Goal: Transaction & Acquisition: Purchase product/service

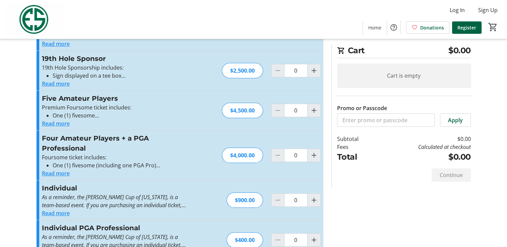
scroll to position [27, 0]
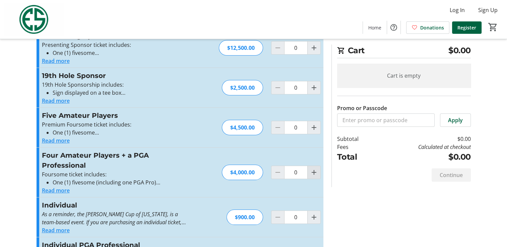
click at [314, 173] on mat-icon "Increment by one" at bounding box center [314, 173] width 8 height 8
type input "1"
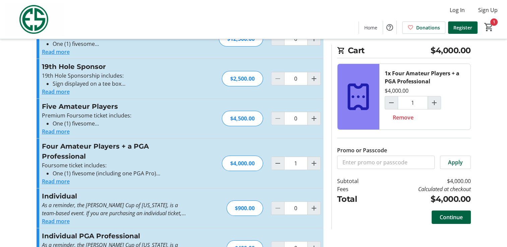
scroll to position [61, 0]
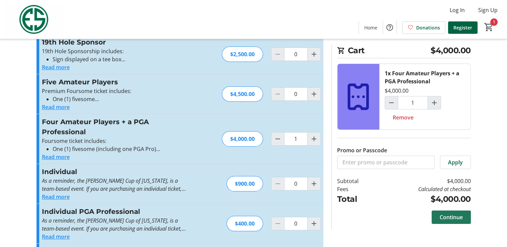
click at [456, 219] on span "Continue" at bounding box center [451, 218] width 23 height 8
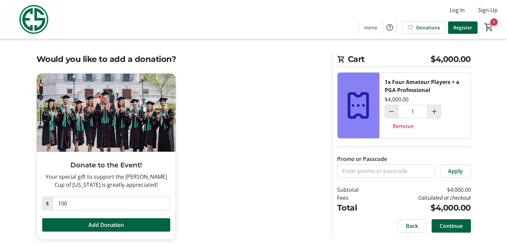
scroll to position [3, 0]
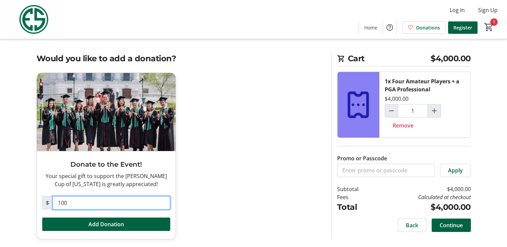
click at [107, 206] on input "100" at bounding box center [112, 202] width 118 height 13
type input "1"
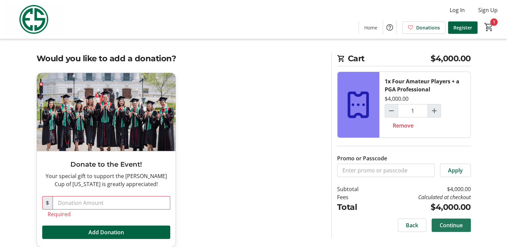
click at [454, 226] on span "Continue" at bounding box center [451, 226] width 23 height 8
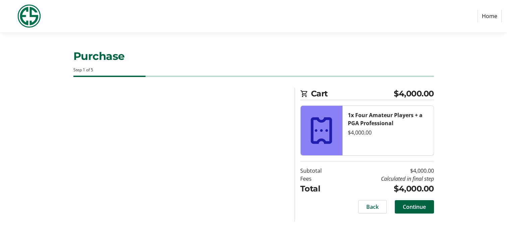
select select "US"
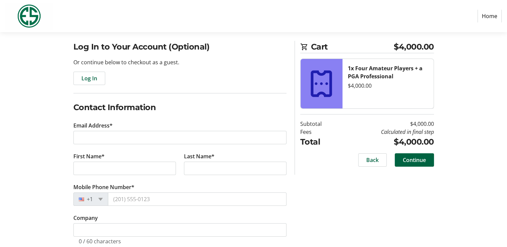
scroll to position [67, 0]
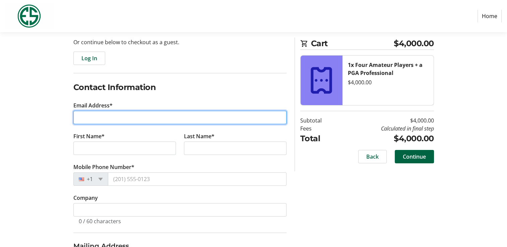
click at [127, 119] on input "Email Address*" at bounding box center [179, 117] width 213 height 13
type input "[EMAIL_ADDRESS][DOMAIN_NAME]"
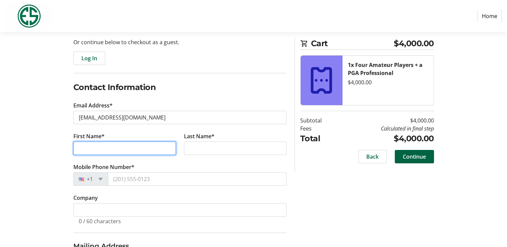
type input "[PERSON_NAME]"
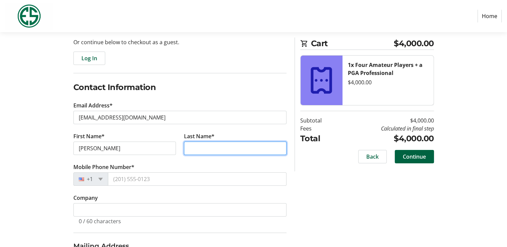
type input "[PERSON_NAME]"
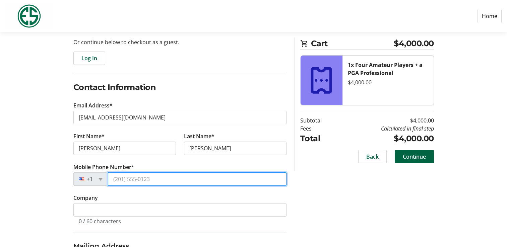
type input "[PHONE_NUMBER]"
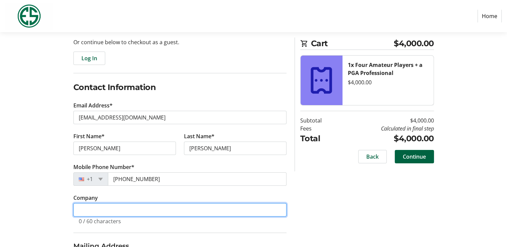
type input "Portland Golf Club"
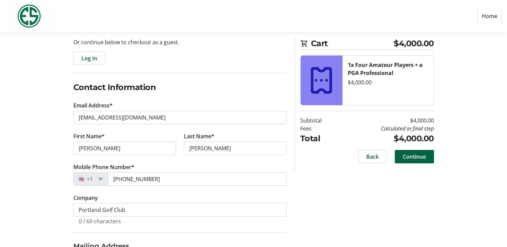
type input "[STREET_ADDRESS]"
type input "[GEOGRAPHIC_DATA]"
select select "OR"
type input "97035"
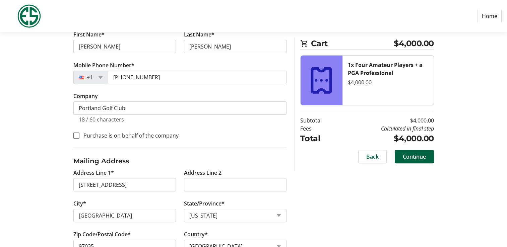
scroll to position [146, 0]
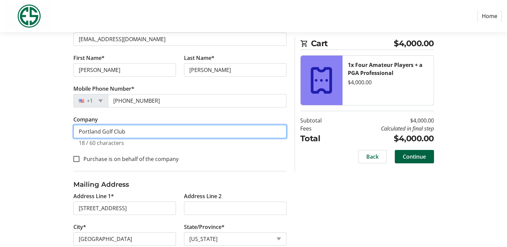
click at [152, 128] on input "Portland Golf Club" at bounding box center [179, 131] width 213 height 13
type input "P"
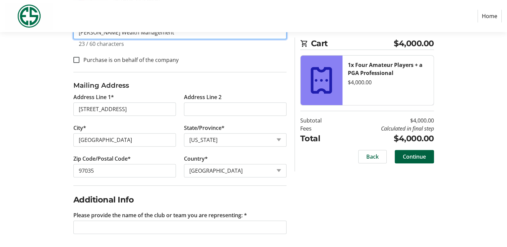
scroll to position [246, 0]
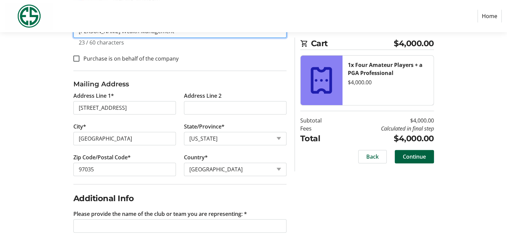
type input "[PERSON_NAME] Wealth Management"
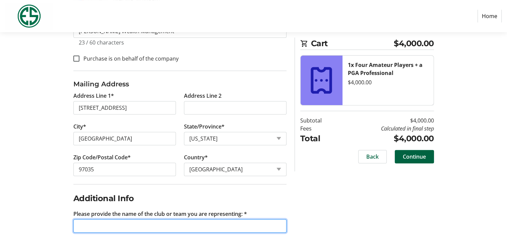
click at [246, 226] on input "Please provide the name of the club or team you are representing: *" at bounding box center [179, 226] width 213 height 13
type input "Portland Golf Club"
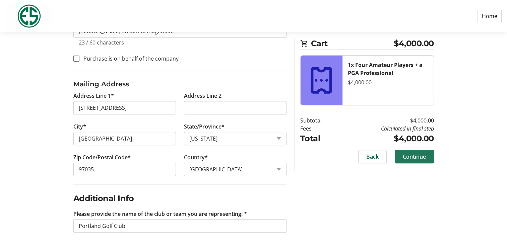
click at [412, 159] on span "Continue" at bounding box center [414, 157] width 23 height 8
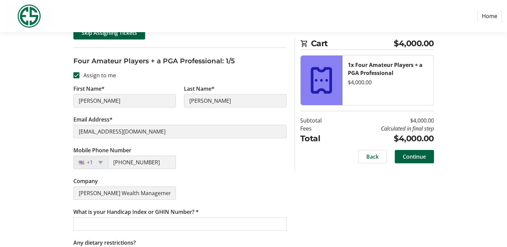
scroll to position [67, 0]
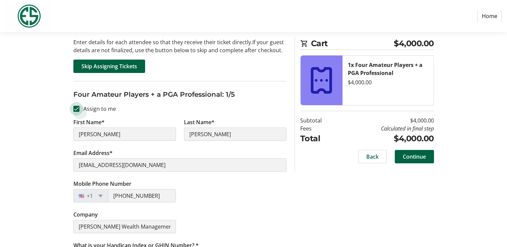
click at [76, 108] on input "Assign to me" at bounding box center [76, 109] width 6 height 6
checkbox input "false"
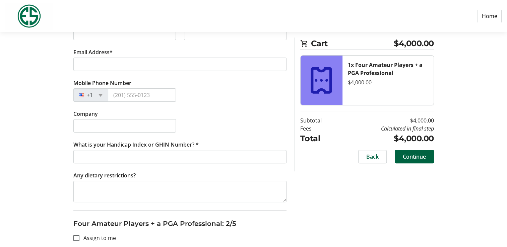
scroll to position [201, 0]
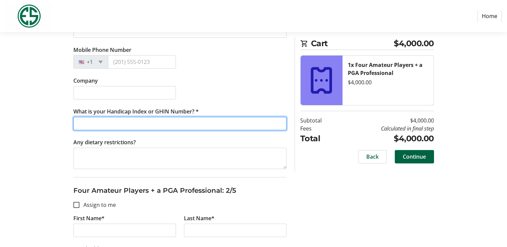
click at [261, 121] on input "What is your Handicap Index or GHIN Number? *" at bounding box center [179, 123] width 213 height 13
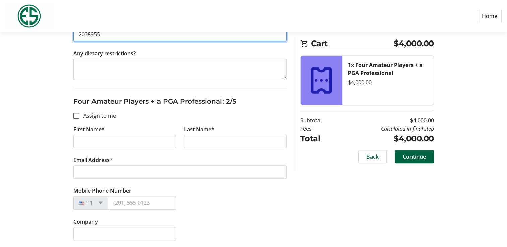
scroll to position [302, 0]
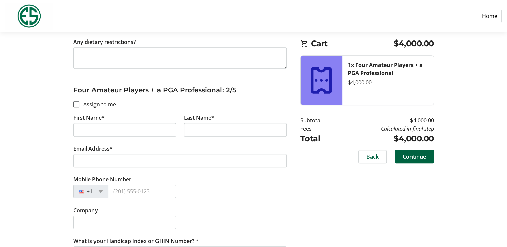
type input "2038955"
click at [153, 130] on input "First Name*" at bounding box center [124, 129] width 103 height 13
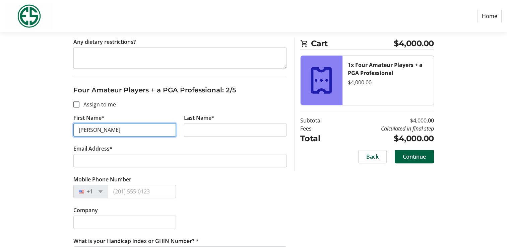
type input "[PERSON_NAME]"
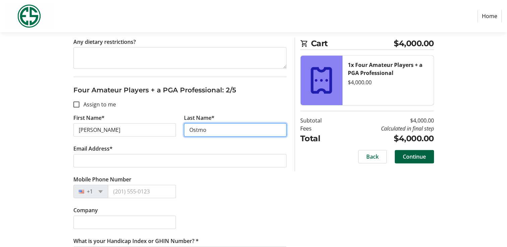
type input "Ostmo"
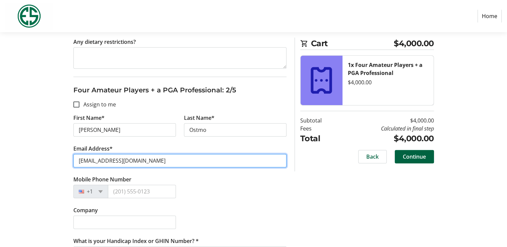
type input "[EMAIL_ADDRESS][DOMAIN_NAME]"
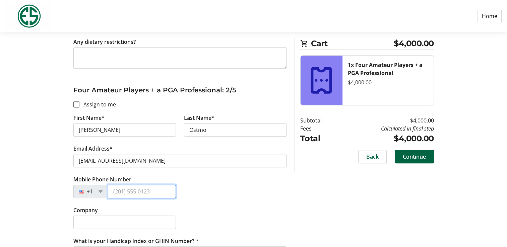
click at [122, 191] on input "Mobile Phone Number" at bounding box center [142, 191] width 68 height 13
type input "[PHONE_NUMBER]"
click at [259, 210] on div "Company" at bounding box center [179, 222] width 221 height 31
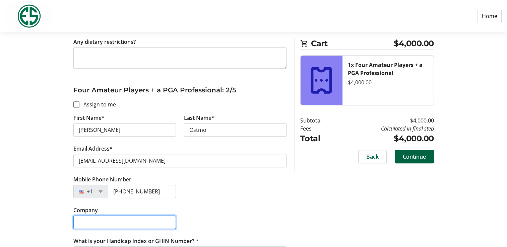
click at [169, 221] on input "Company" at bounding box center [124, 222] width 103 height 13
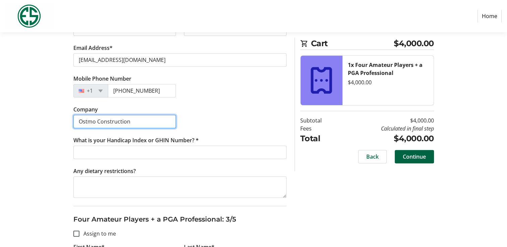
scroll to position [436, 0]
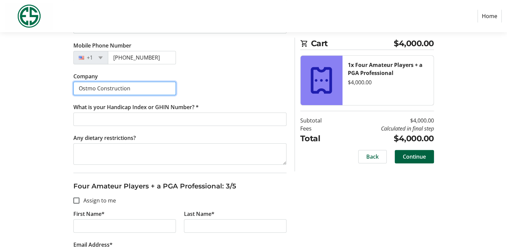
type input "Ostmo Construction"
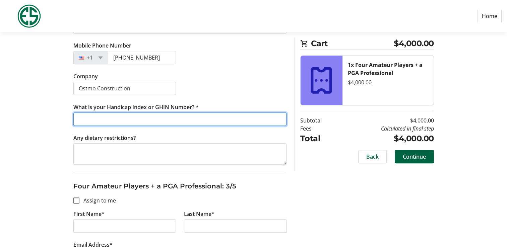
click at [159, 121] on input "What is your Handicap Index or GHIN Number? *" at bounding box center [179, 119] width 213 height 13
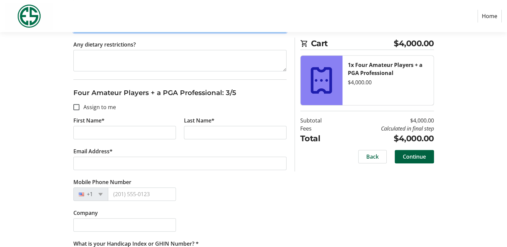
scroll to position [536, 0]
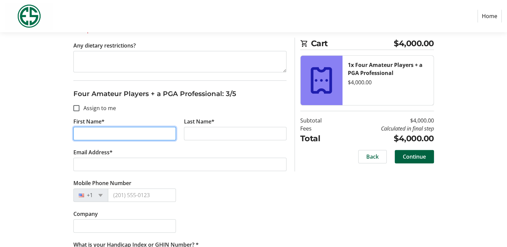
click at [150, 124] on tr-form-field "First Name*" at bounding box center [124, 133] width 111 height 31
type input "Jordan"
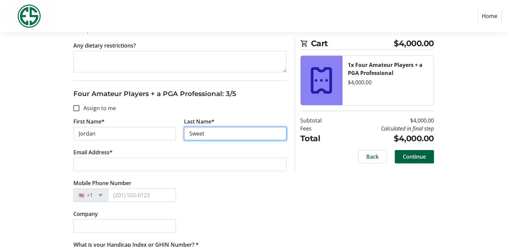
type input "Sweet"
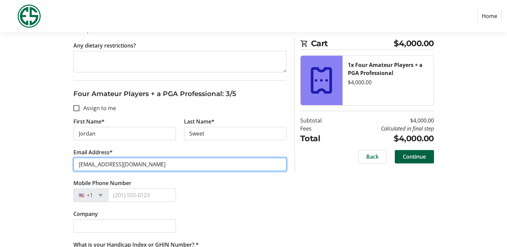
type input "[EMAIL_ADDRESS][DOMAIN_NAME]"
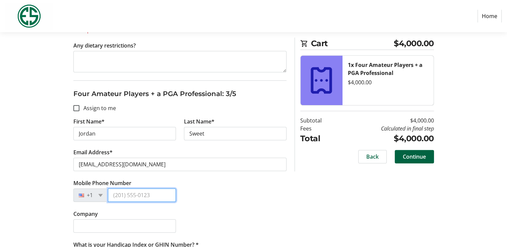
click at [118, 195] on input "Mobile Phone Number" at bounding box center [142, 195] width 68 height 13
type input "[PHONE_NUMBER]"
click at [259, 199] on div "Mobile Phone Number [PHONE_NUMBER]" at bounding box center [179, 194] width 221 height 31
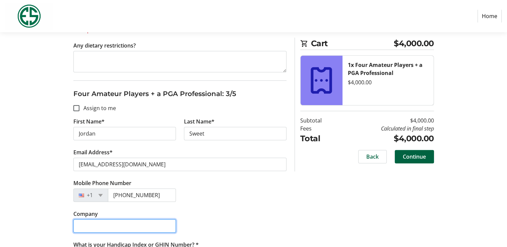
click at [147, 228] on input "Company" at bounding box center [124, 226] width 103 height 13
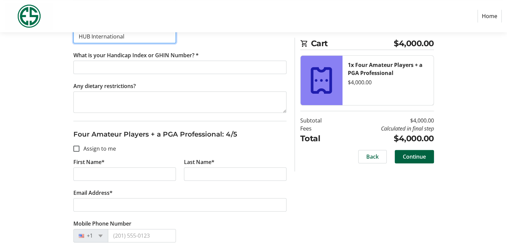
scroll to position [738, 0]
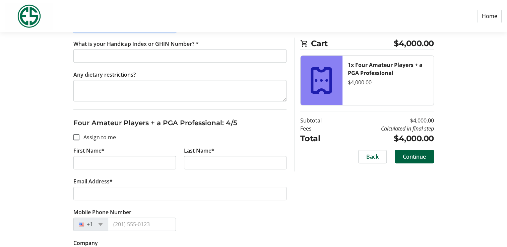
type input "HUB International"
click at [85, 160] on input "First Name*" at bounding box center [124, 162] width 103 height 13
type input "[PERSON_NAME]"
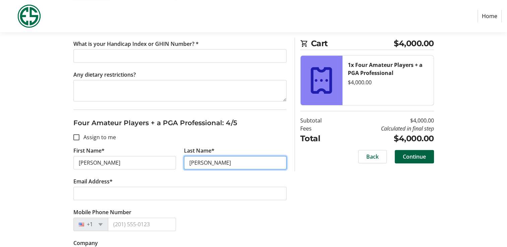
type input "[PERSON_NAME]"
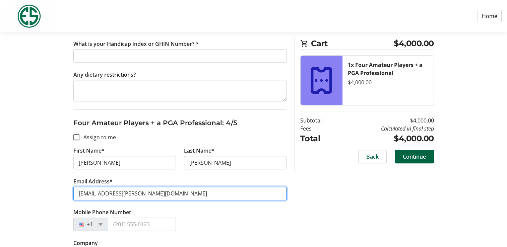
type input "[EMAIL_ADDRESS][PERSON_NAME][DOMAIN_NAME]"
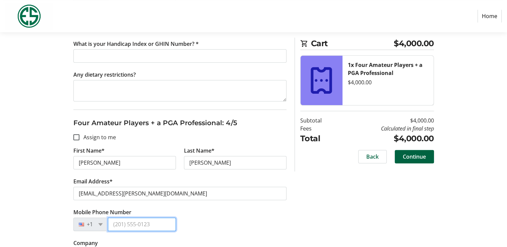
click at [118, 225] on input "Mobile Phone Number" at bounding box center [142, 224] width 68 height 13
type input "[PHONE_NUMBER]"
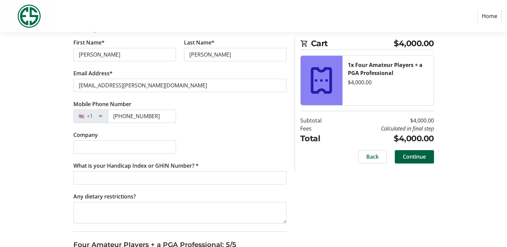
scroll to position [872, 0]
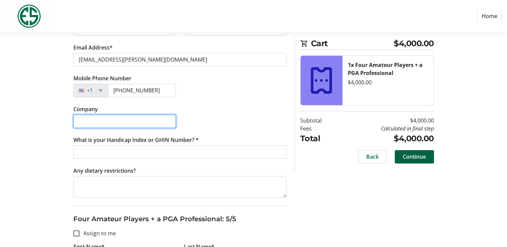
click at [160, 120] on input "Company" at bounding box center [124, 121] width 103 height 13
click at [142, 116] on input "Company" at bounding box center [124, 121] width 103 height 13
type input "a"
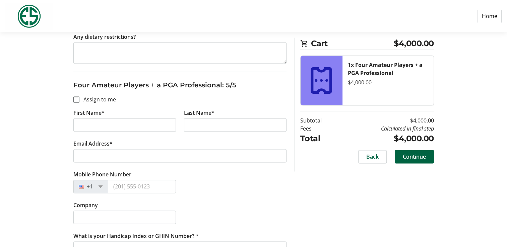
scroll to position [990, 0]
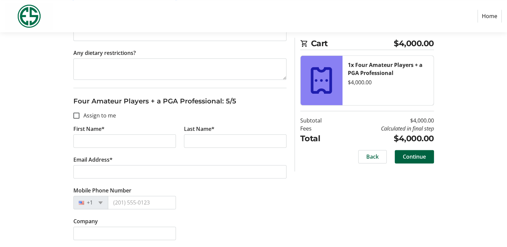
type input "Alliant Insurance"
click at [113, 138] on input "First Name*" at bounding box center [124, 140] width 103 height 13
type input "[PERSON_NAME]"
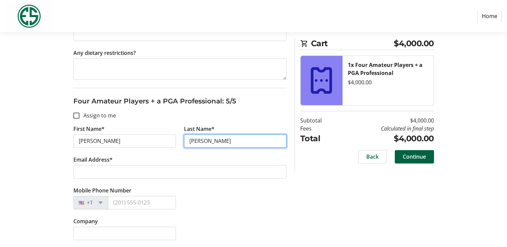
type input "[PERSON_NAME]"
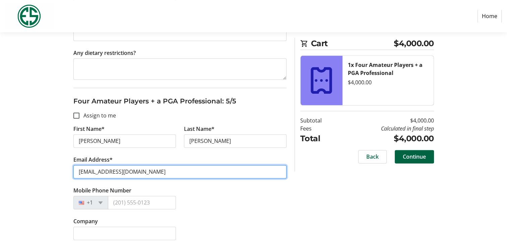
type input "[EMAIL_ADDRESS][DOMAIN_NAME]"
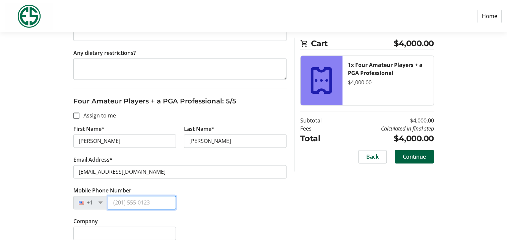
click at [113, 201] on input "Mobile Phone Number" at bounding box center [142, 202] width 68 height 13
type input "[PHONE_NUMBER]"
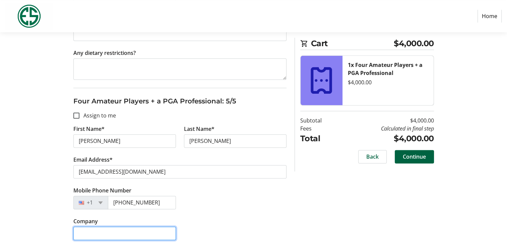
click at [113, 233] on input "Company" at bounding box center [124, 233] width 103 height 13
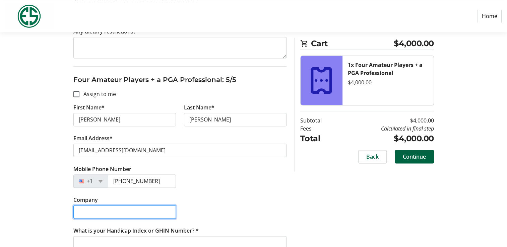
scroll to position [1023, 0]
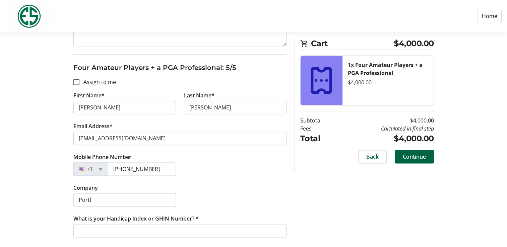
click at [252, 201] on div "Company Portl" at bounding box center [179, 199] width 221 height 31
click at [133, 196] on input "Portl" at bounding box center [124, 199] width 103 height 13
type input "Portland Golf Club"
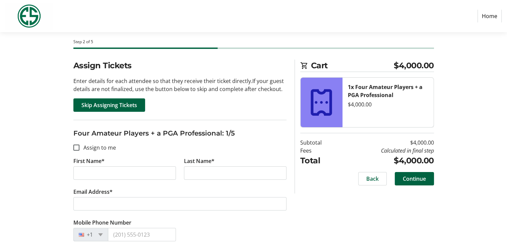
scroll to position [17, 0]
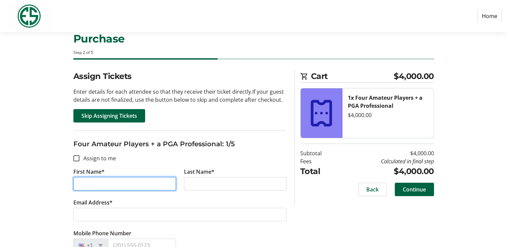
click at [144, 185] on input "First Name*" at bounding box center [124, 183] width 103 height 13
type input "[PERSON_NAME]"
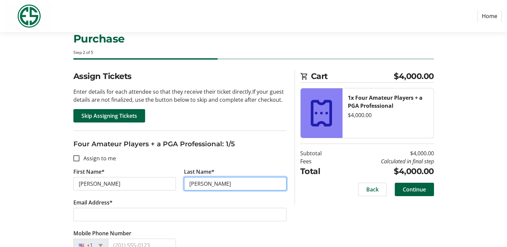
type input "[PERSON_NAME]"
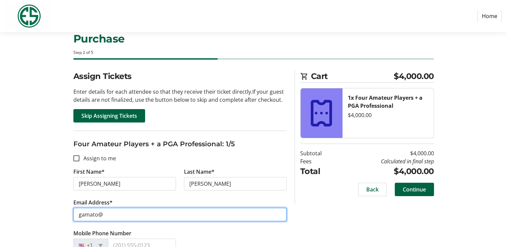
type input "[EMAIL_ADDRESS][DOMAIN_NAME]"
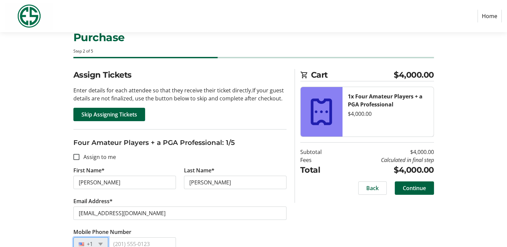
scroll to position [52, 0]
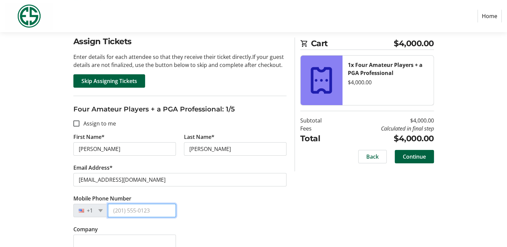
click at [125, 210] on input "Mobile Phone Number" at bounding box center [142, 210] width 68 height 13
type input "[PHONE_NUMBER]"
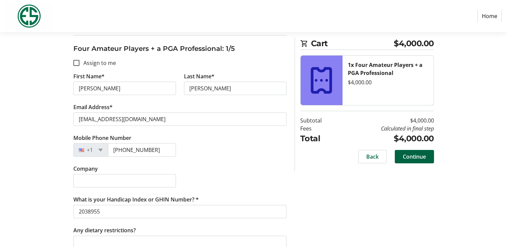
scroll to position [119, 0]
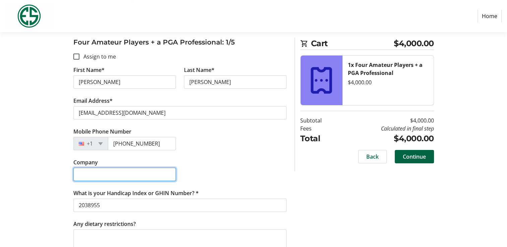
click at [157, 174] on input "Company" at bounding box center [124, 174] width 103 height 13
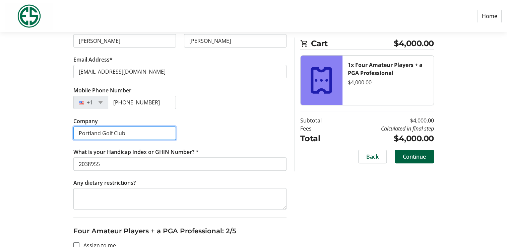
scroll to position [186, 0]
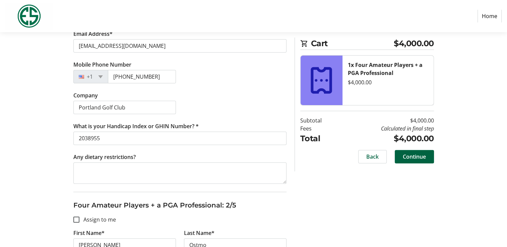
click at [145, 100] on tr-form-field "Company Portland Golf Club" at bounding box center [124, 107] width 111 height 31
click at [144, 107] on input "Portland Golf Club" at bounding box center [124, 107] width 103 height 13
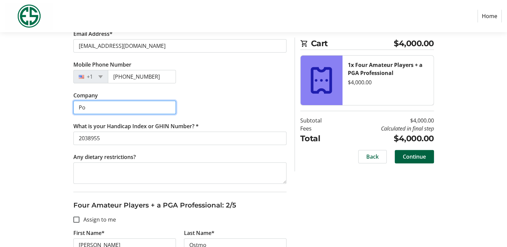
type input "P"
type input "[PERSON_NAME] Wealth Management"
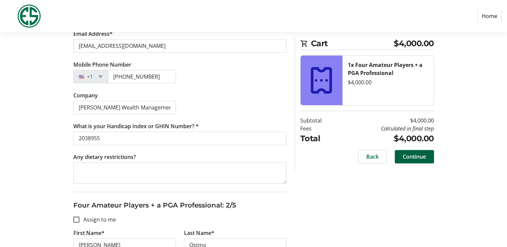
click at [372, 167] on section "Cart $4,000.00 1x Four Amateur Players + a PGA Professional $4,000.00 Subtotal …" at bounding box center [367, 105] width 134 height 134
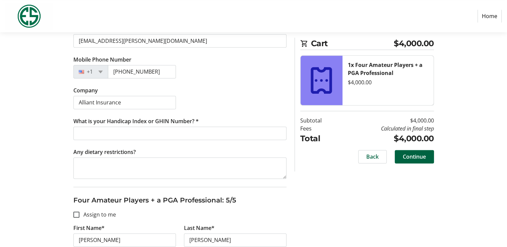
scroll to position [891, 0]
click at [420, 159] on span "Continue" at bounding box center [414, 157] width 23 height 8
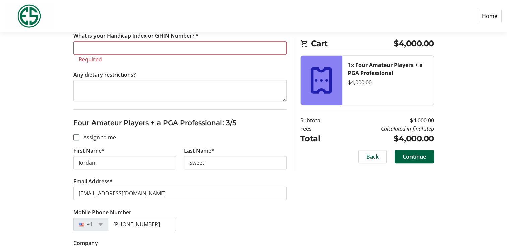
scroll to position [495, 0]
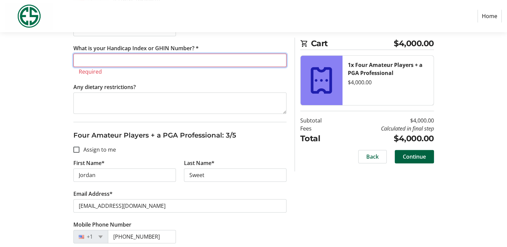
click at [88, 59] on input "What is your Handicap Index or GHIN Number? *" at bounding box center [179, 60] width 213 height 13
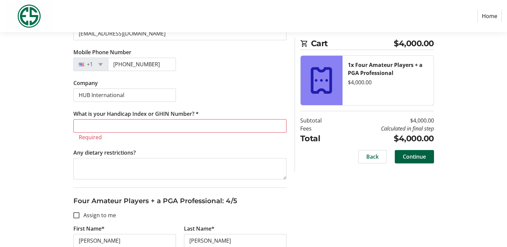
scroll to position [663, 0]
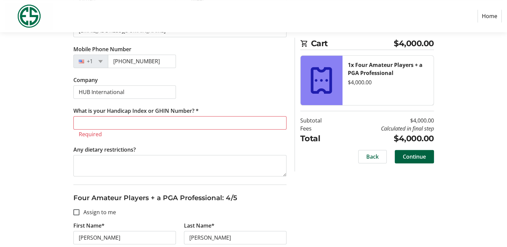
type input "2.4"
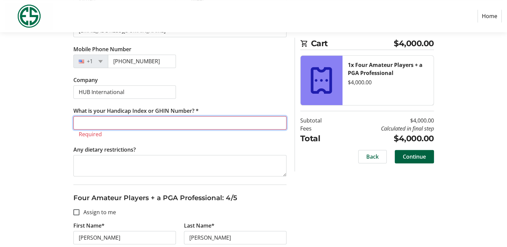
click at [128, 123] on input "What is your Handicap Index or GHIN Number? *" at bounding box center [179, 122] width 213 height 13
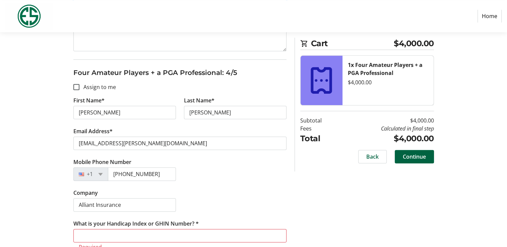
scroll to position [797, 0]
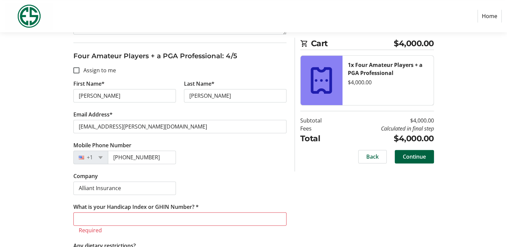
type input "+0.9"
click at [110, 217] on input "What is your Handicap Index or GHIN Number? *" at bounding box center [179, 219] width 213 height 13
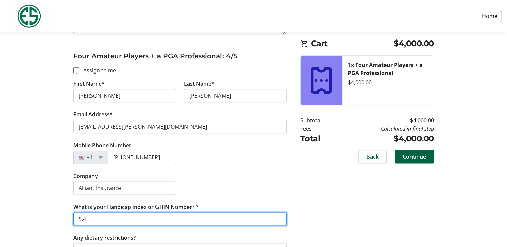
type input "5.4"
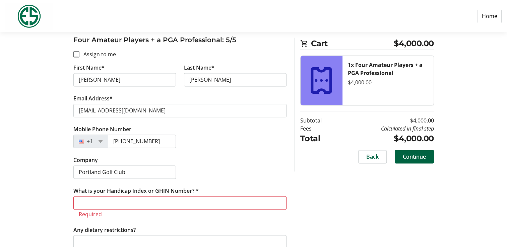
scroll to position [1057, 0]
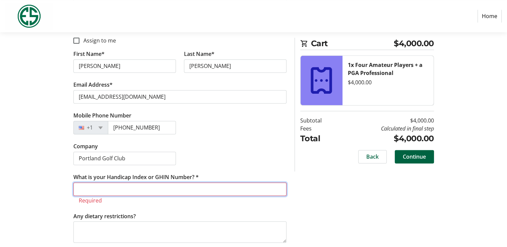
click at [132, 186] on input "What is your Handicap Index or GHIN Number? *" at bounding box center [179, 189] width 213 height 13
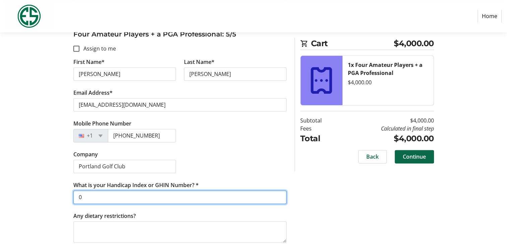
type input "0"
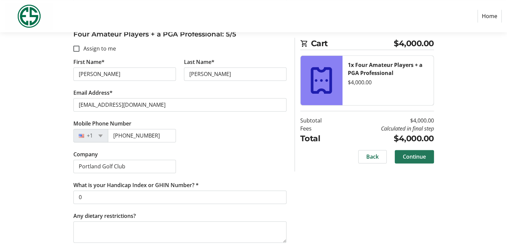
click at [412, 156] on span "Continue" at bounding box center [414, 157] width 23 height 8
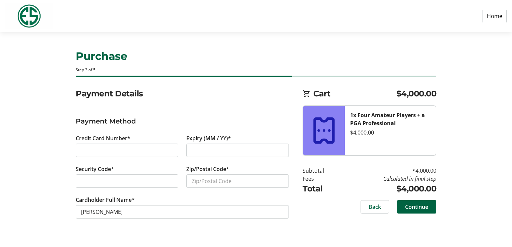
click at [189, 151] on div at bounding box center [237, 150] width 103 height 13
click at [191, 152] on div at bounding box center [237, 150] width 103 height 13
click at [235, 182] on input "Zip/Postal Code*" at bounding box center [237, 181] width 103 height 13
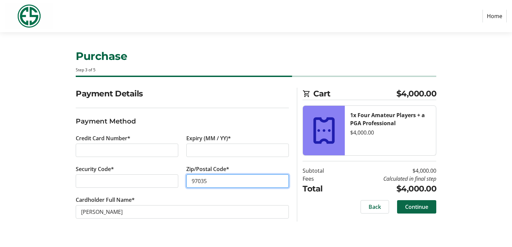
type input "97035"
click at [413, 210] on span "Continue" at bounding box center [416, 207] width 23 height 8
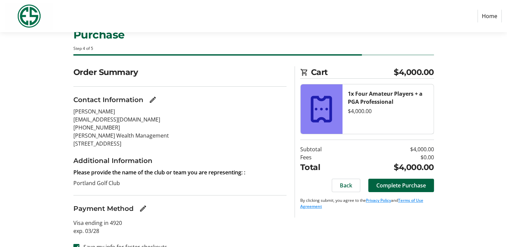
scroll to position [33, 0]
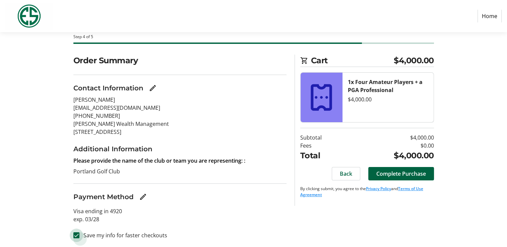
click at [78, 235] on input "Save my info for faster checkouts" at bounding box center [76, 236] width 6 height 6
checkbox input "false"
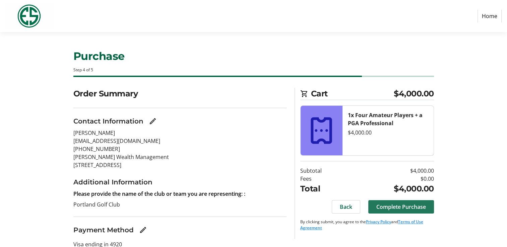
click at [416, 206] on span "Complete Purchase" at bounding box center [402, 207] width 50 height 8
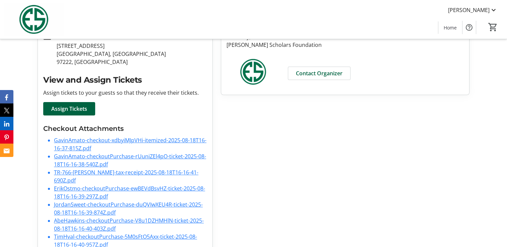
scroll to position [161, 0]
